Goal: Find specific page/section: Find specific page/section

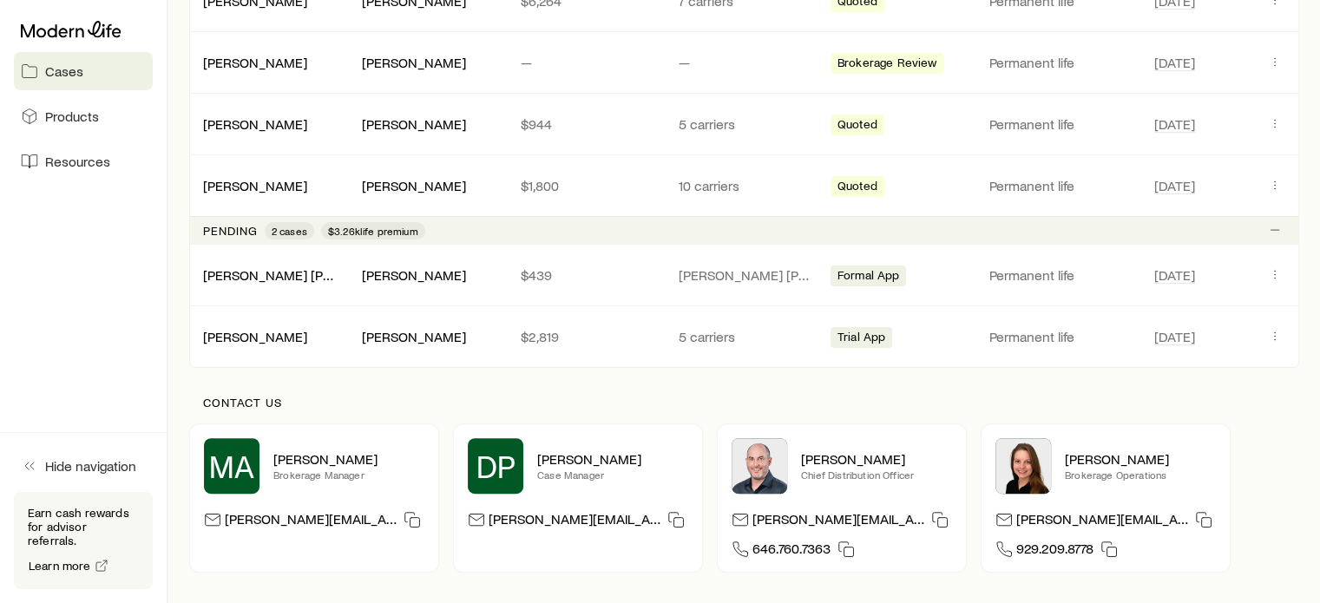
scroll to position [434, 0]
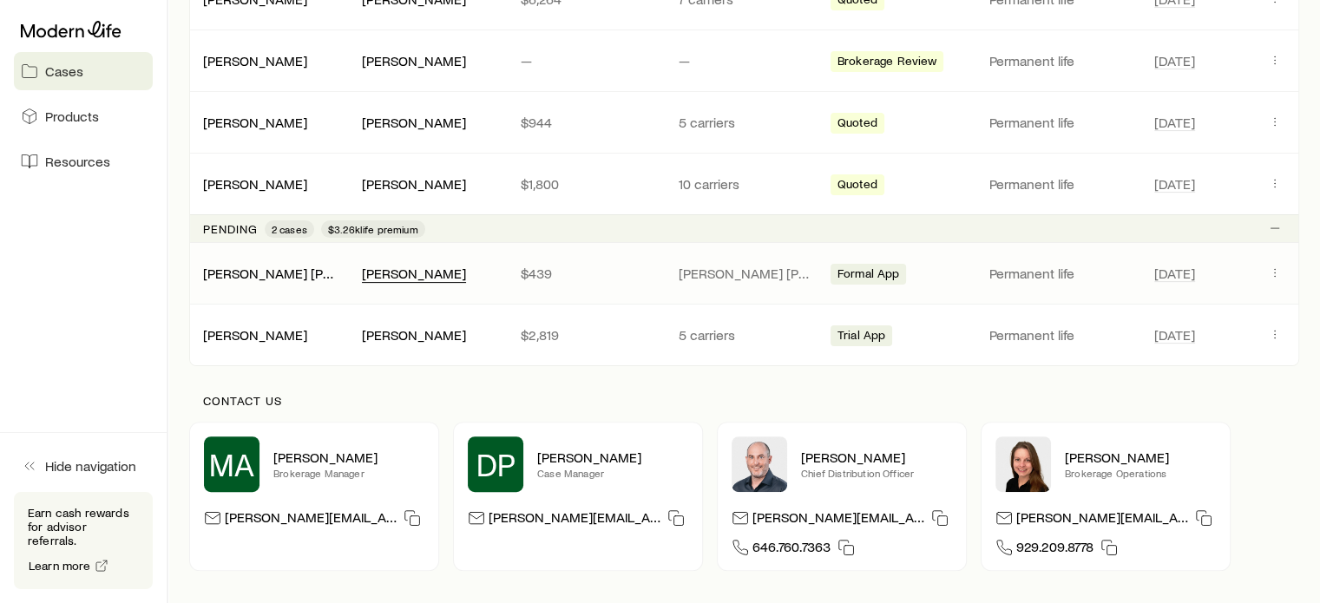
click at [441, 273] on div "[PERSON_NAME]" at bounding box center [414, 274] width 104 height 18
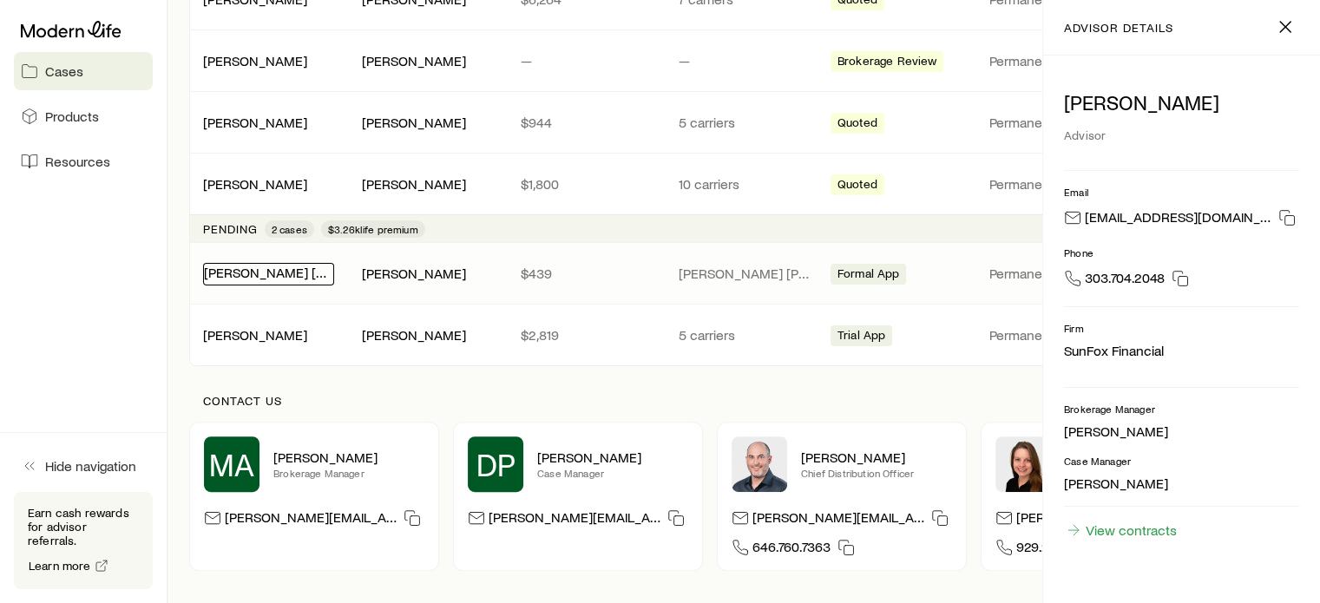
click at [307, 264] on link "[PERSON_NAME] [PERSON_NAME][DEMOGRAPHIC_DATA]" at bounding box center [380, 272] width 353 height 16
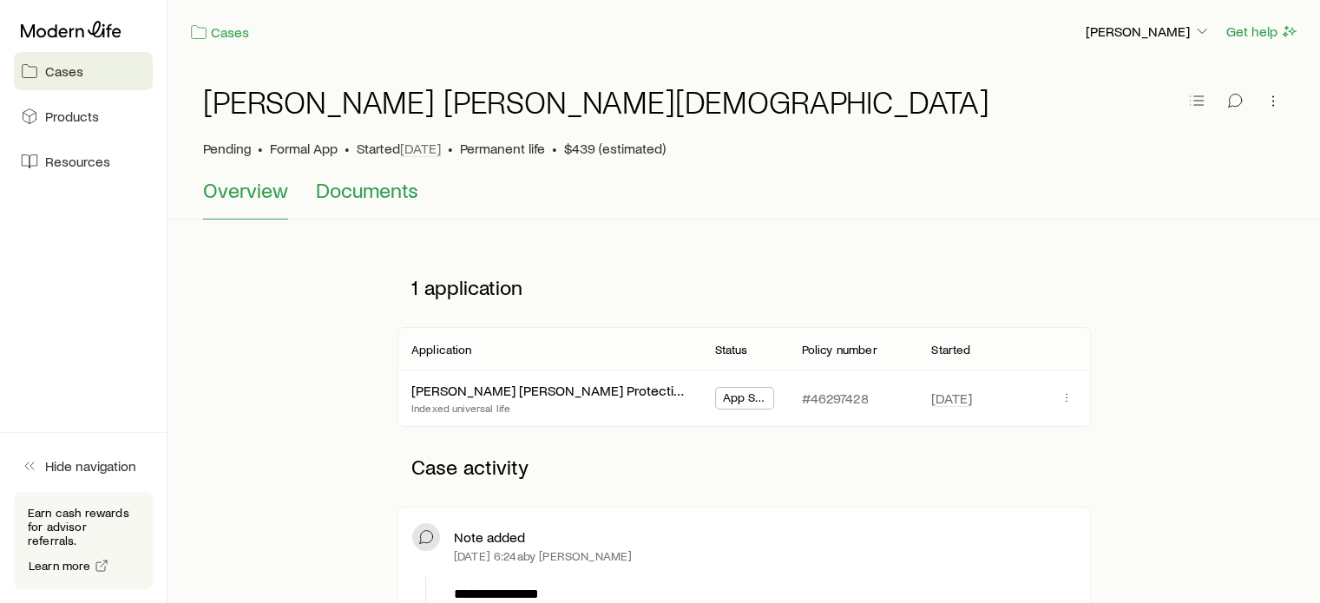
click at [371, 190] on span "Documents" at bounding box center [367, 190] width 102 height 24
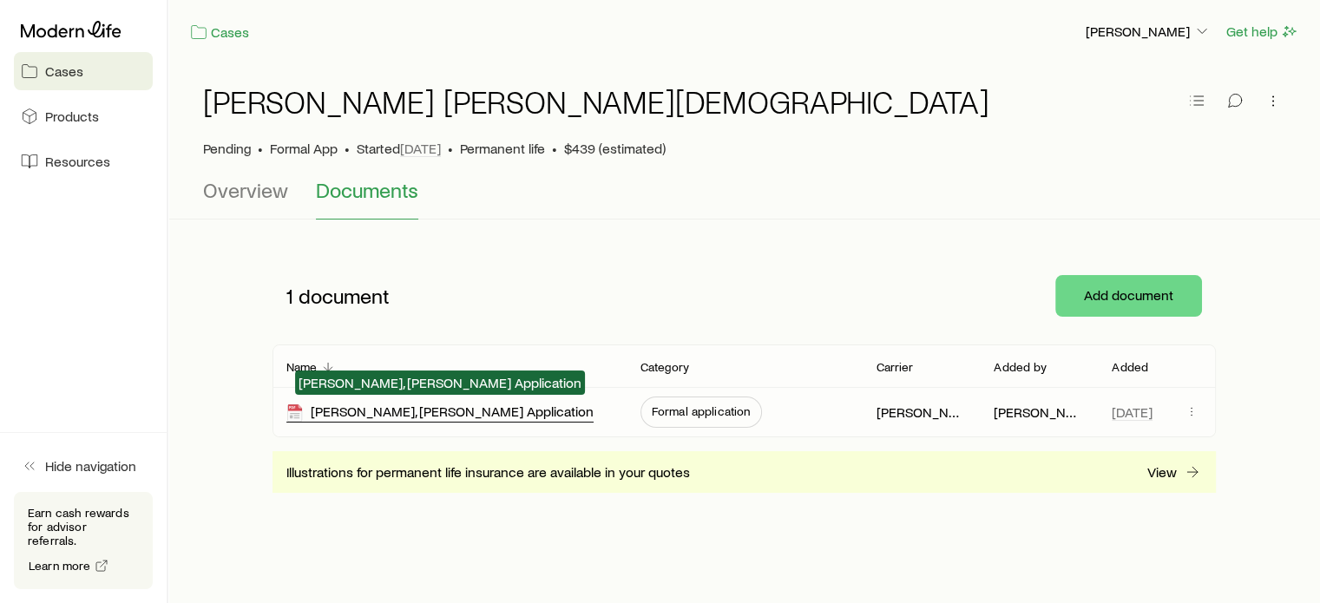
click at [409, 411] on div "[PERSON_NAME], [PERSON_NAME] Application" at bounding box center [439, 413] width 307 height 20
